Goal: Transaction & Acquisition: Subscribe to service/newsletter

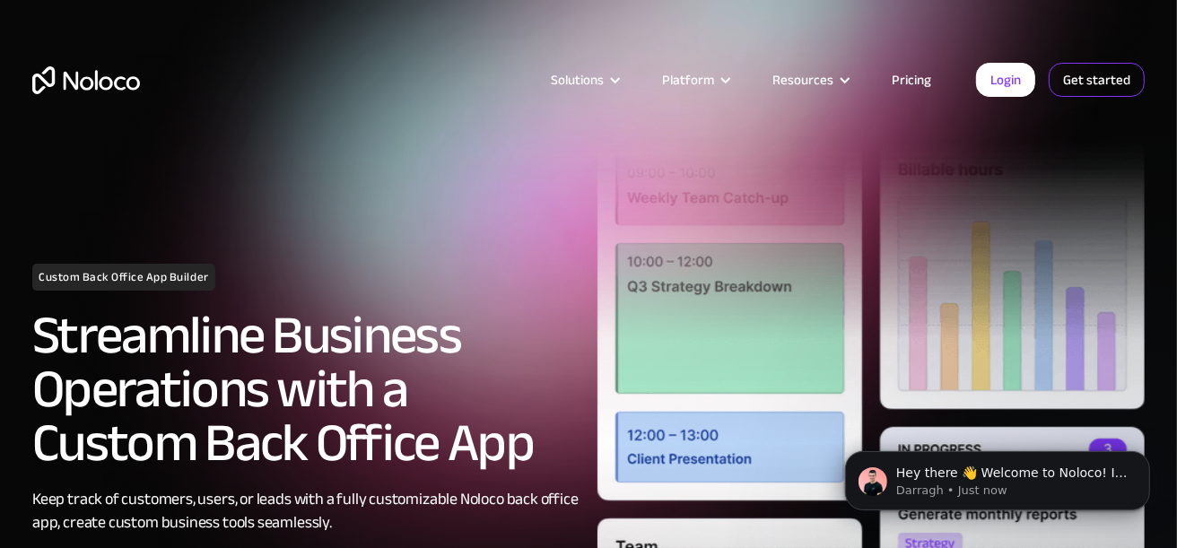
click at [1107, 90] on link "Get started" at bounding box center [1096, 80] width 96 height 34
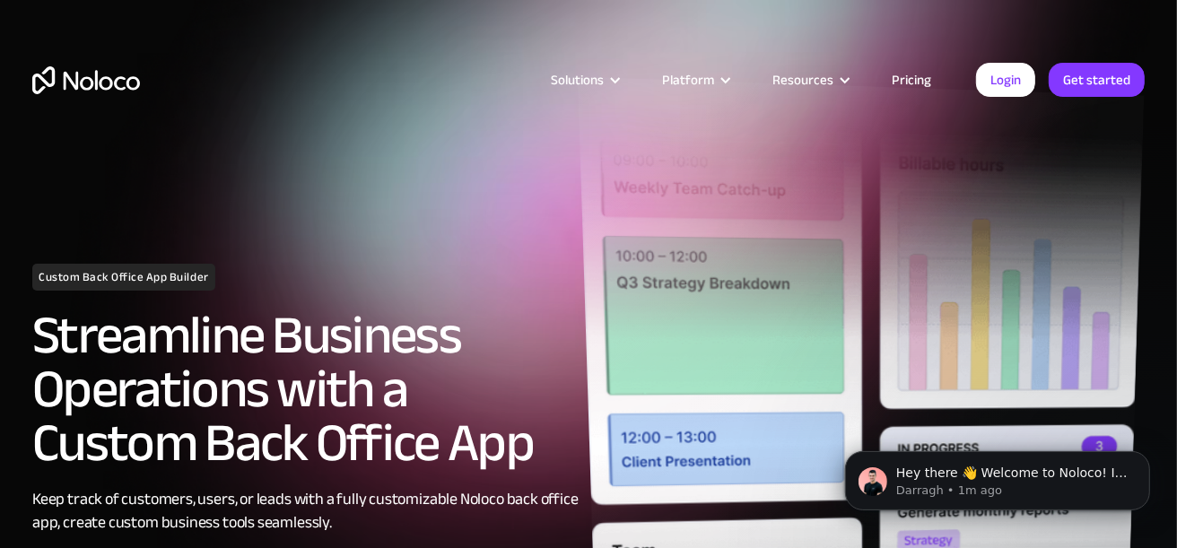
click at [694, 244] on img at bounding box center [861, 431] width 566 height 709
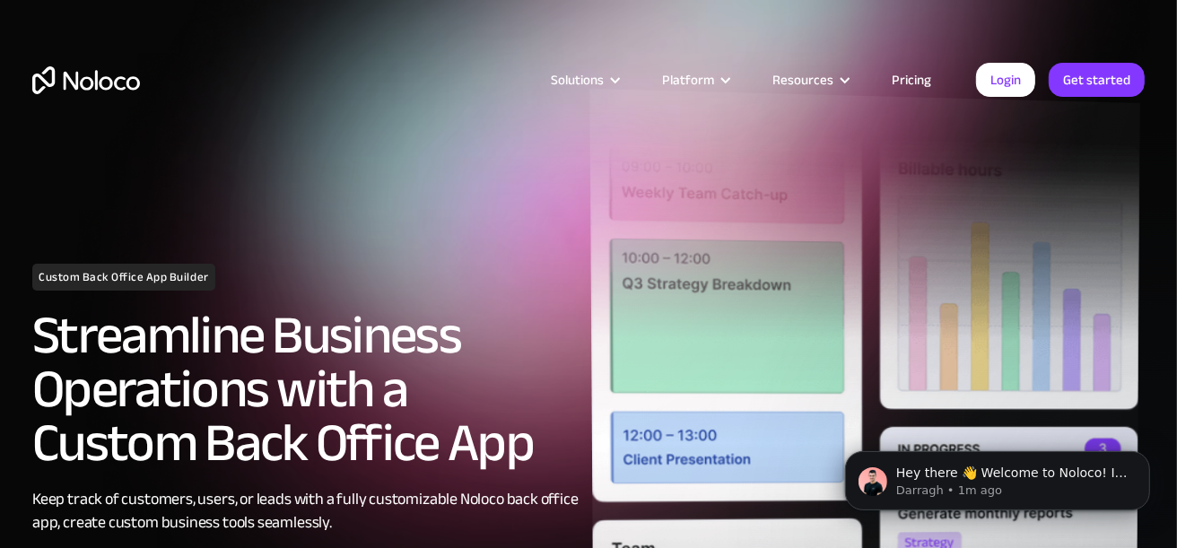
click at [760, 403] on img at bounding box center [865, 440] width 551 height 703
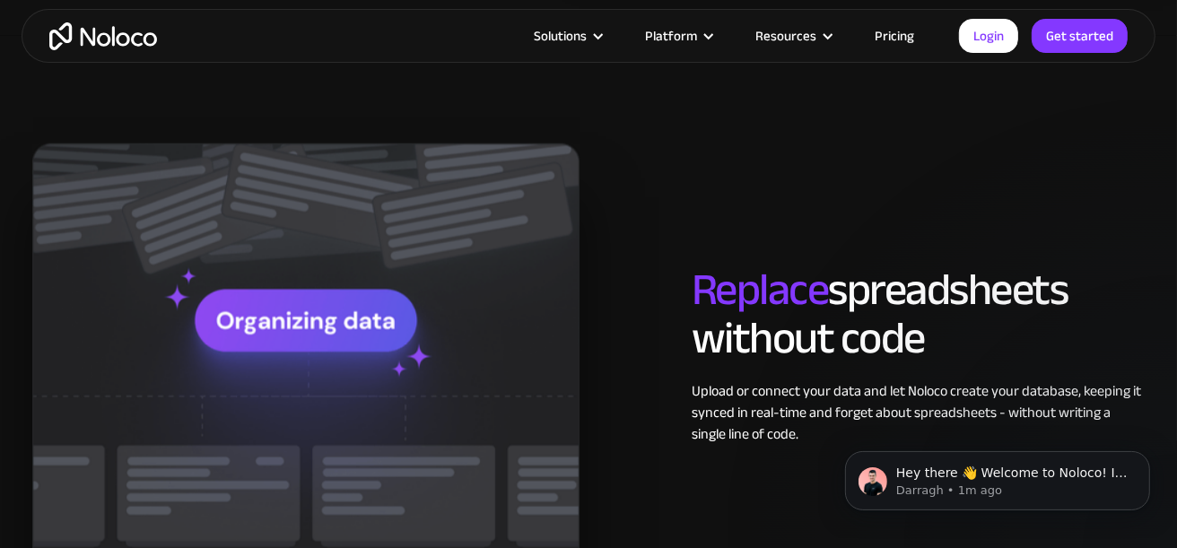
scroll to position [2068, 0]
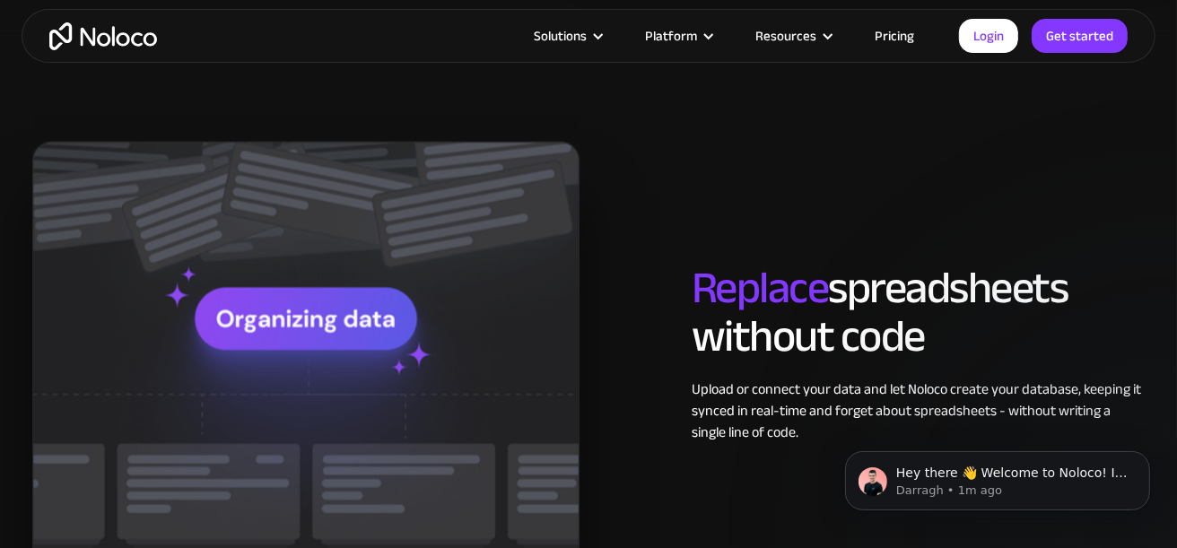
click at [286, 317] on img at bounding box center [305, 353] width 547 height 423
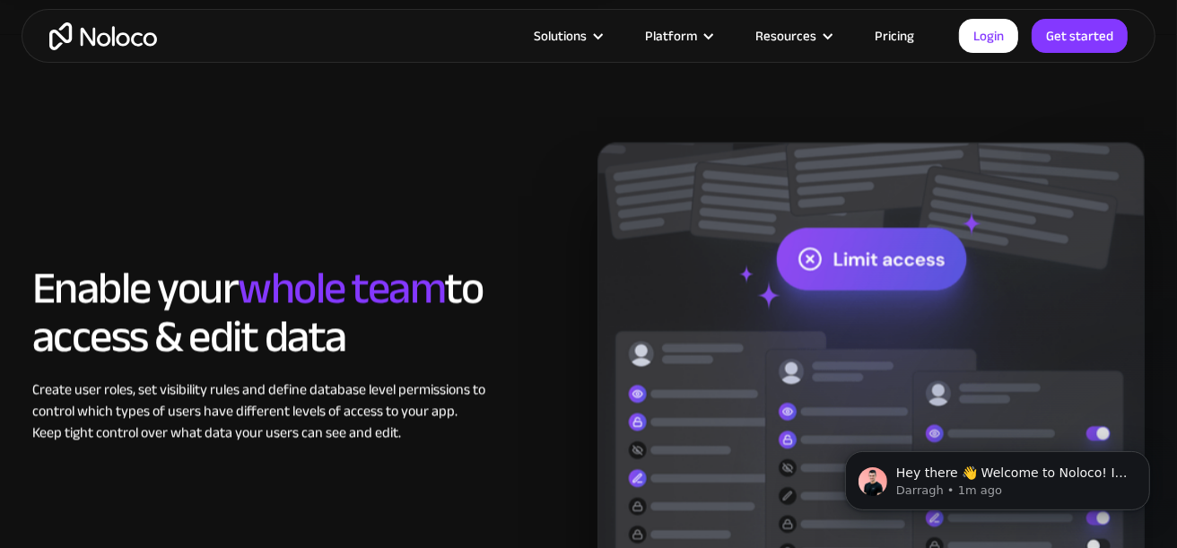
scroll to position [2753, 0]
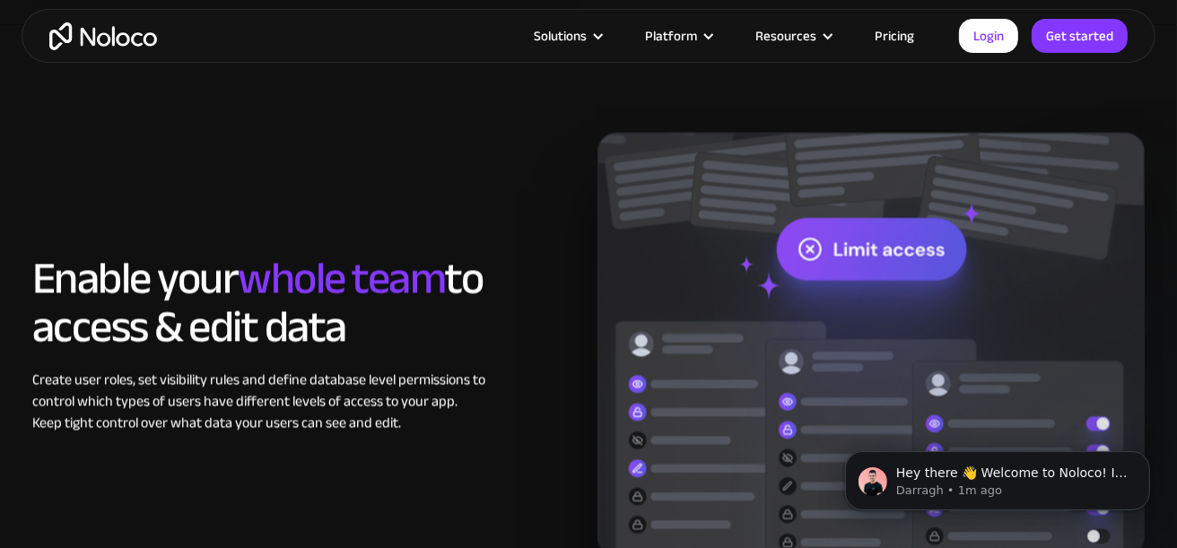
click at [844, 236] on img at bounding box center [870, 343] width 547 height 423
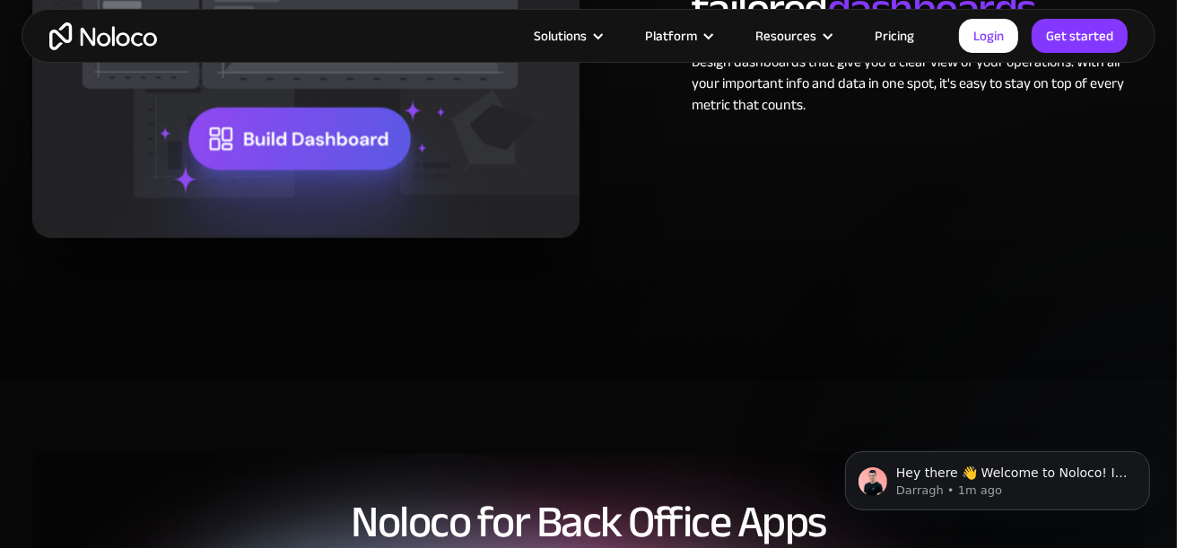
click at [270, 156] on img at bounding box center [305, 25] width 547 height 423
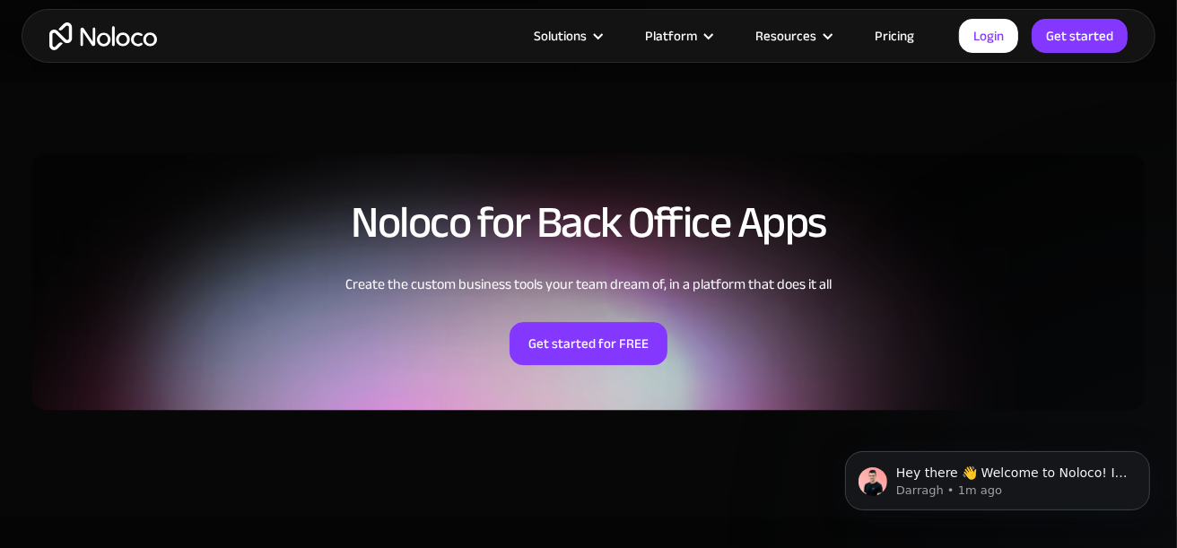
scroll to position [4029, 0]
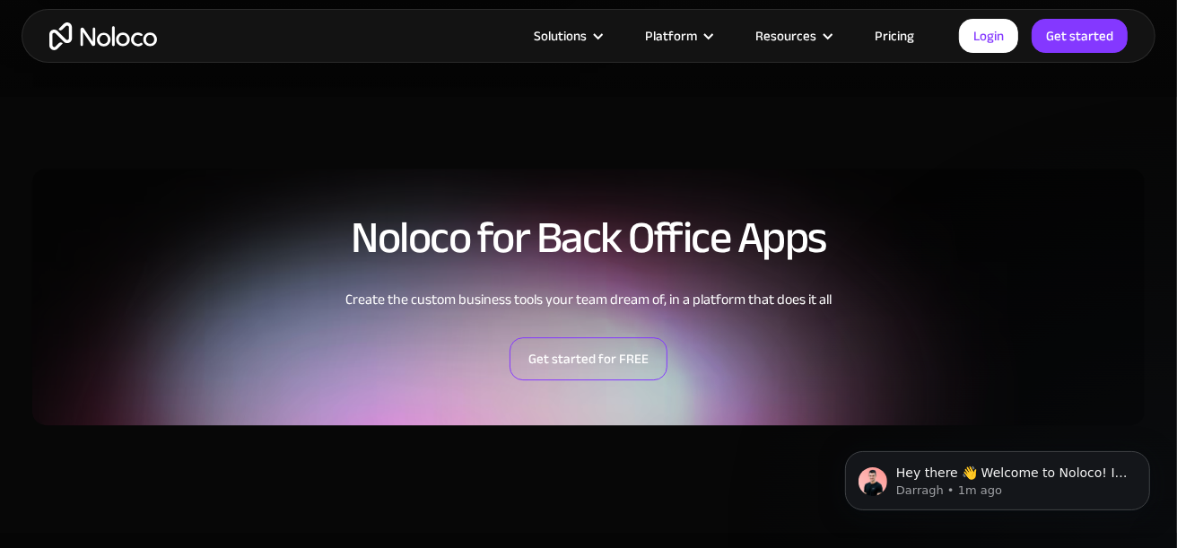
click at [612, 356] on link "Get started for FREE" at bounding box center [588, 358] width 158 height 43
